Goal: Task Accomplishment & Management: Complete application form

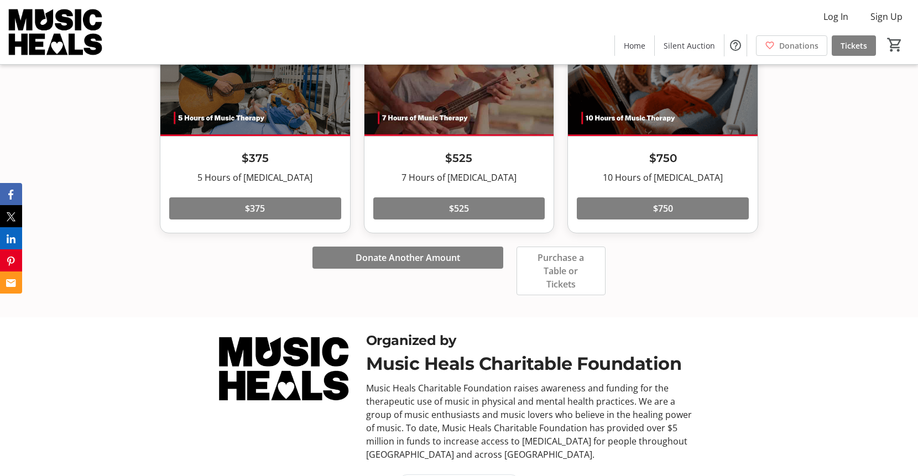
scroll to position [2235, 0]
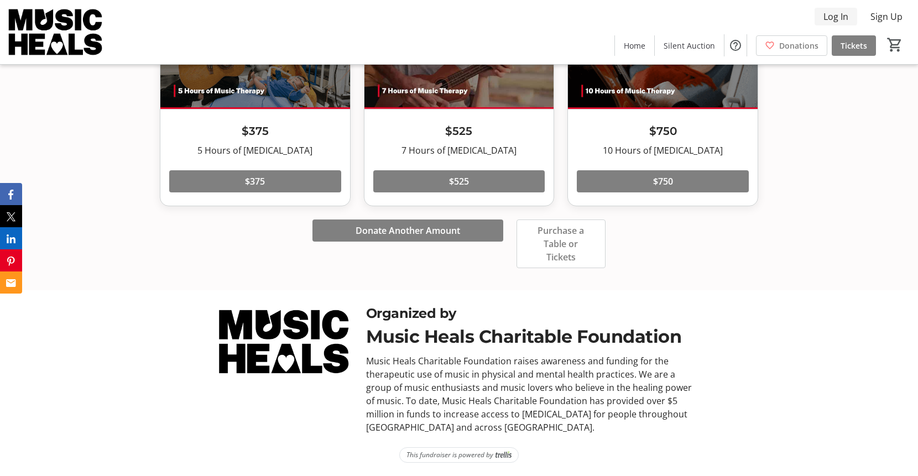
click at [836, 20] on span "Log In" at bounding box center [836, 16] width 25 height 13
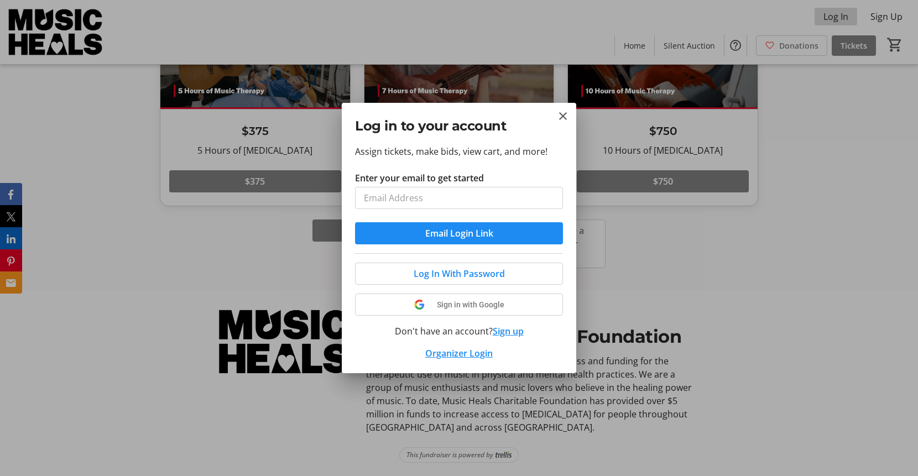
scroll to position [0, 0]
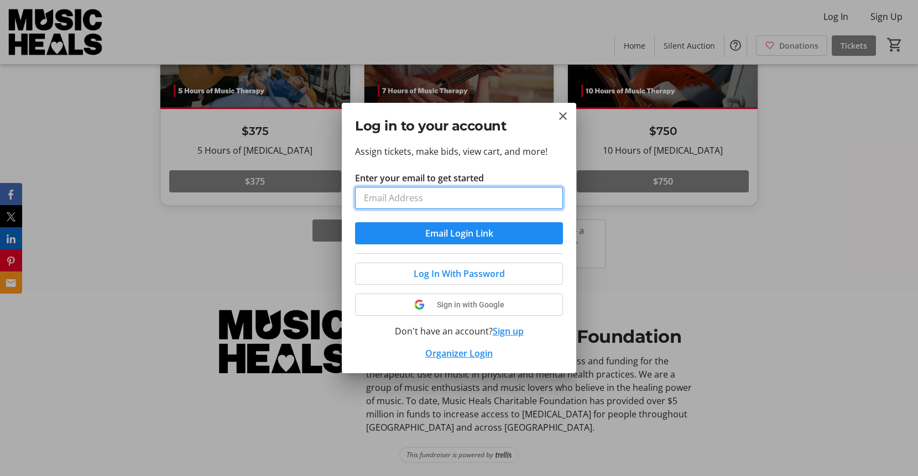
click at [397, 200] on input "Enter your email to get started" at bounding box center [459, 198] width 208 height 22
type input "[PERSON_NAME][EMAIL_ADDRESS][DOMAIN_NAME]"
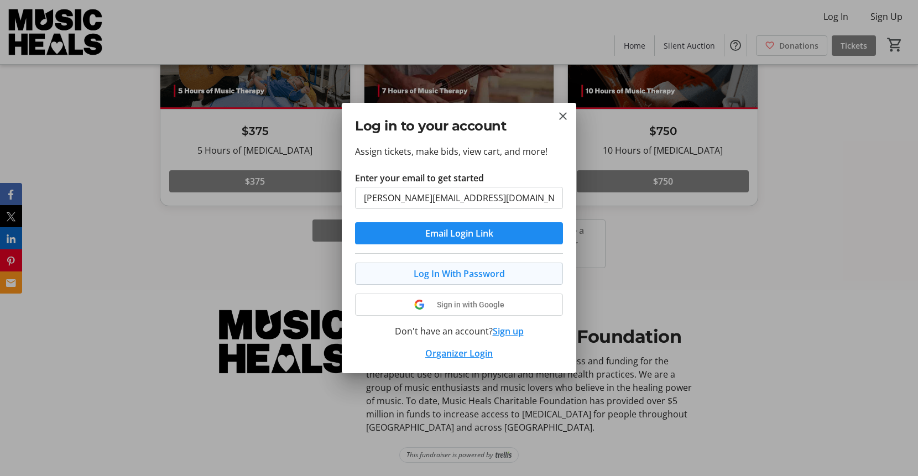
click at [435, 271] on span "Log In With Password" at bounding box center [459, 273] width 91 height 13
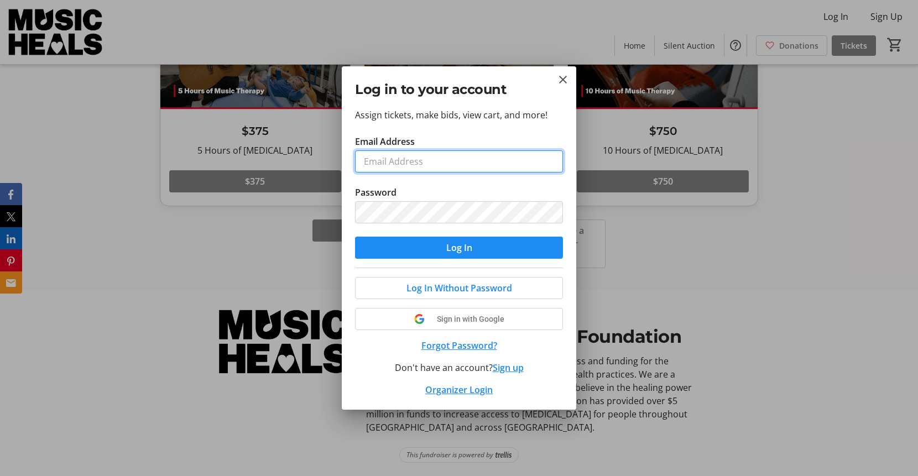
click at [384, 163] on input "Email Address" at bounding box center [459, 161] width 208 height 22
type input "[PERSON_NAME][EMAIL_ADDRESS][DOMAIN_NAME]"
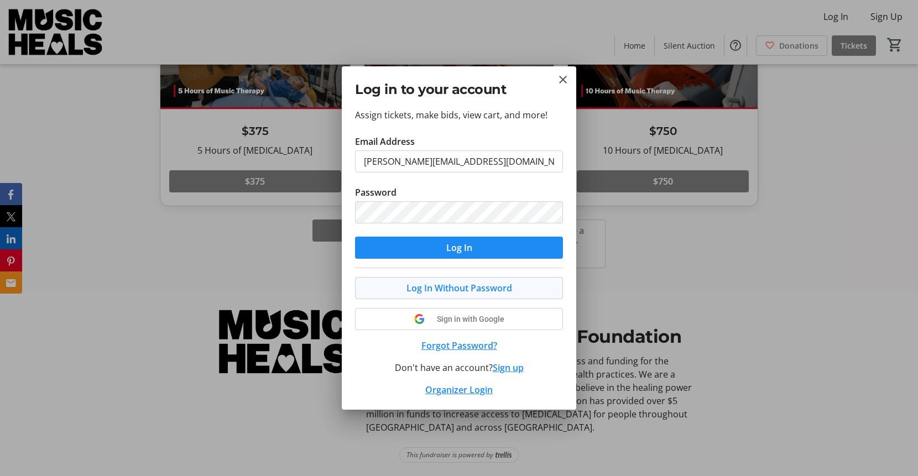
click at [450, 289] on span "Log In Without Password" at bounding box center [460, 288] width 106 height 13
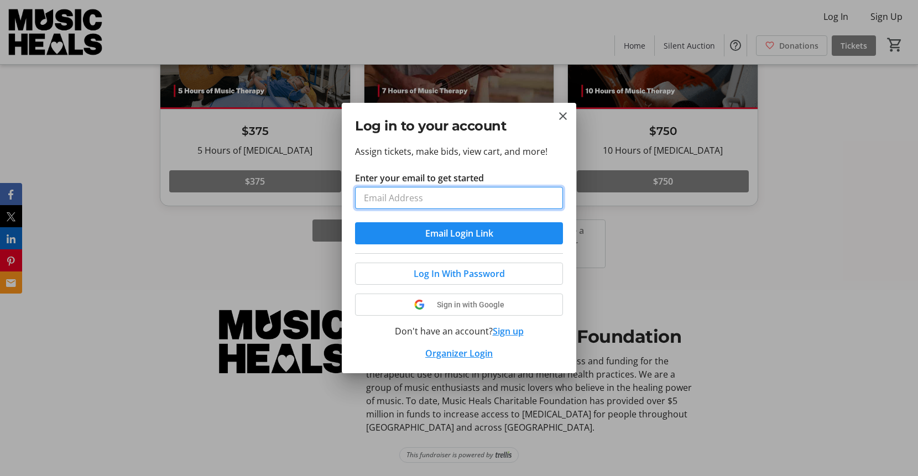
click at [388, 201] on input "Enter your email to get started" at bounding box center [459, 198] width 208 height 22
type input "[PERSON_NAME][EMAIL_ADDRESS][DOMAIN_NAME]"
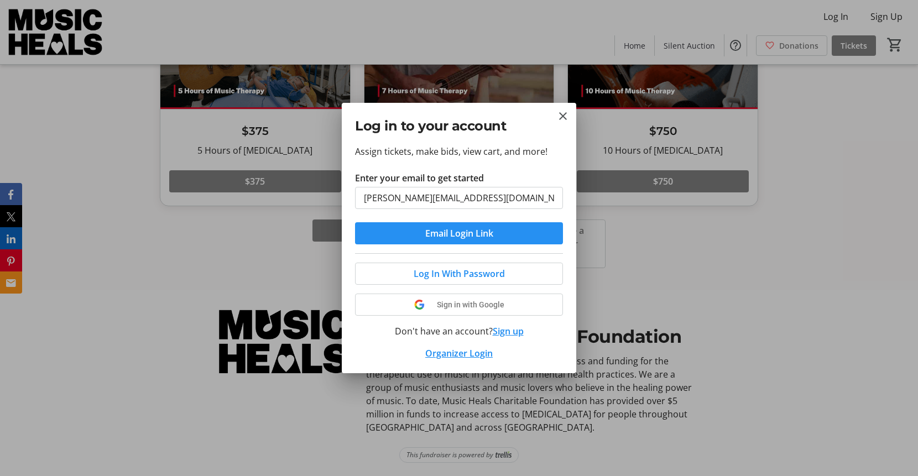
click at [466, 238] on span "Email Login Link" at bounding box center [459, 233] width 68 height 13
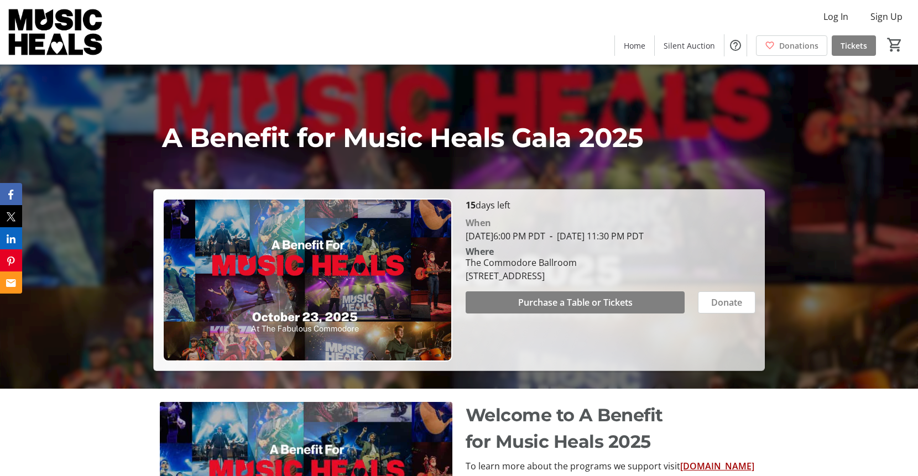
scroll to position [86, 0]
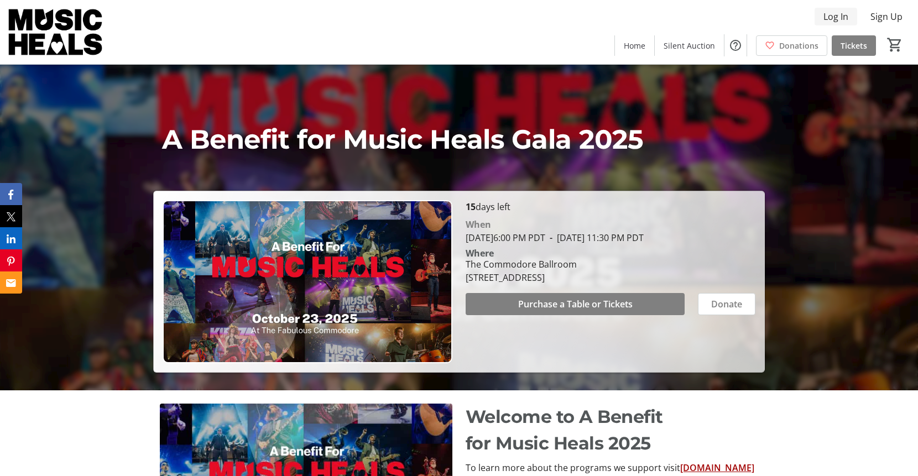
click at [835, 14] on span "Log In" at bounding box center [836, 16] width 25 height 13
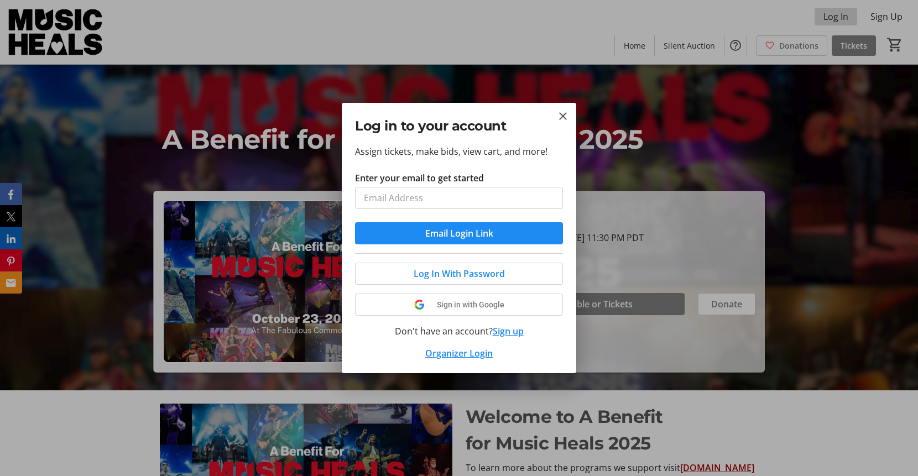
scroll to position [0, 0]
click at [445, 235] on span "Email Login Link" at bounding box center [459, 233] width 68 height 13
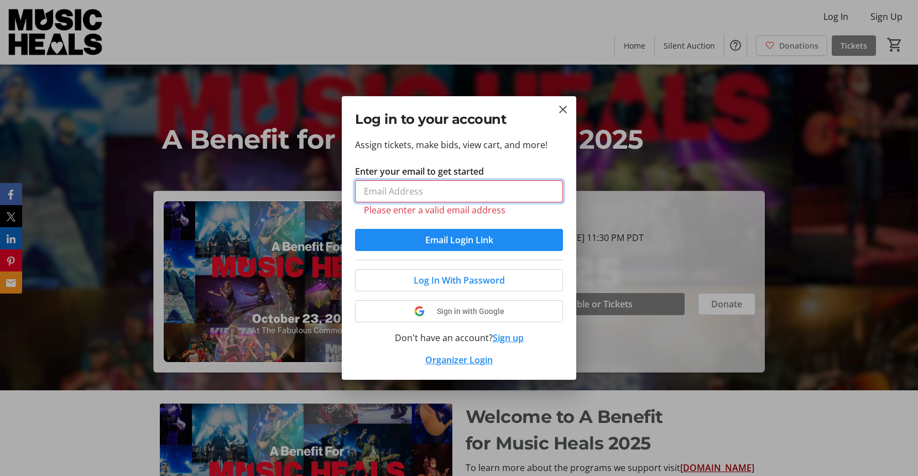
click at [379, 191] on input "Enter your email to get started" at bounding box center [459, 191] width 208 height 22
type input "[PERSON_NAME][EMAIL_ADDRESS][DOMAIN_NAME]"
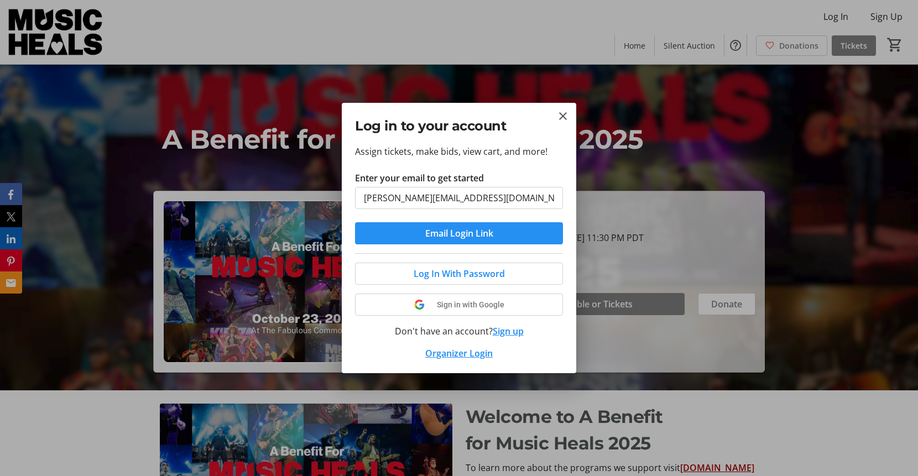
click at [450, 235] on span "Email Login Link" at bounding box center [459, 233] width 68 height 13
